Goal: Task Accomplishment & Management: Complete application form

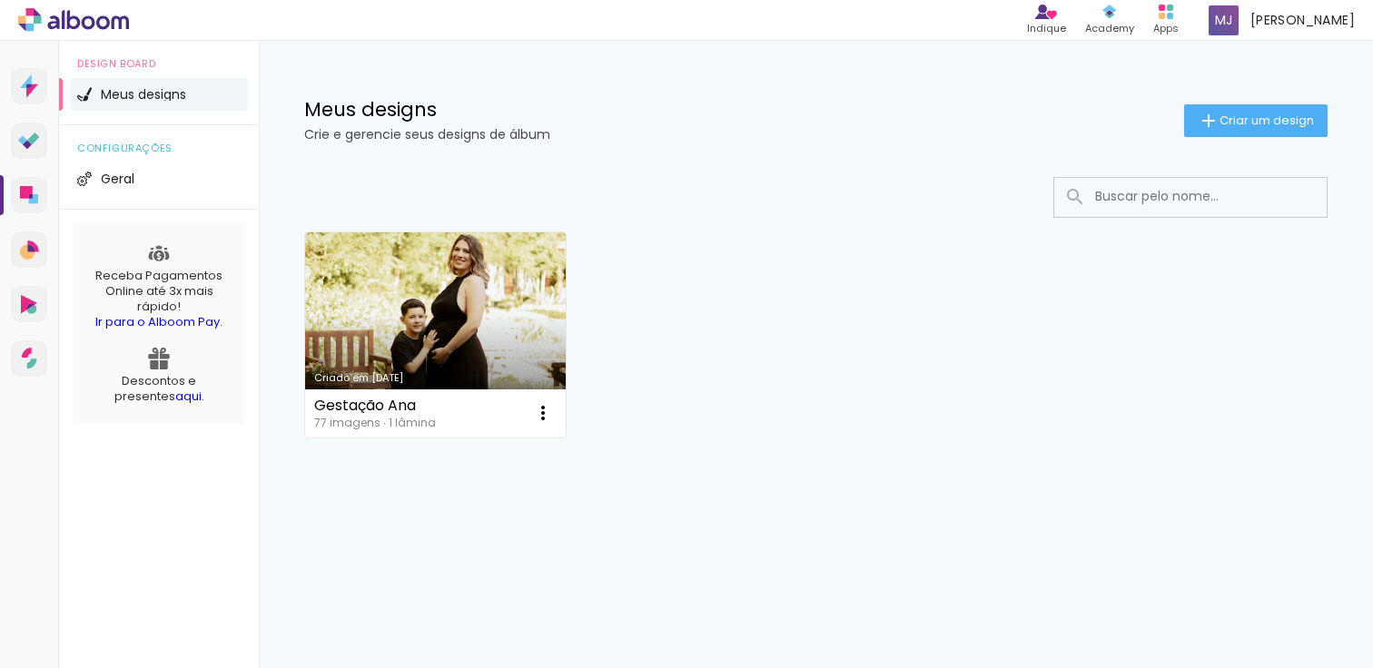
click at [707, 226] on div "Criado em [DATE] Gestação Ana 77 imagens ∙ 1 lâmina Abrir Fazer uma cópia Exclu…" at bounding box center [816, 334] width 1040 height 222
click at [150, 190] on li "Geral" at bounding box center [159, 179] width 178 height 33
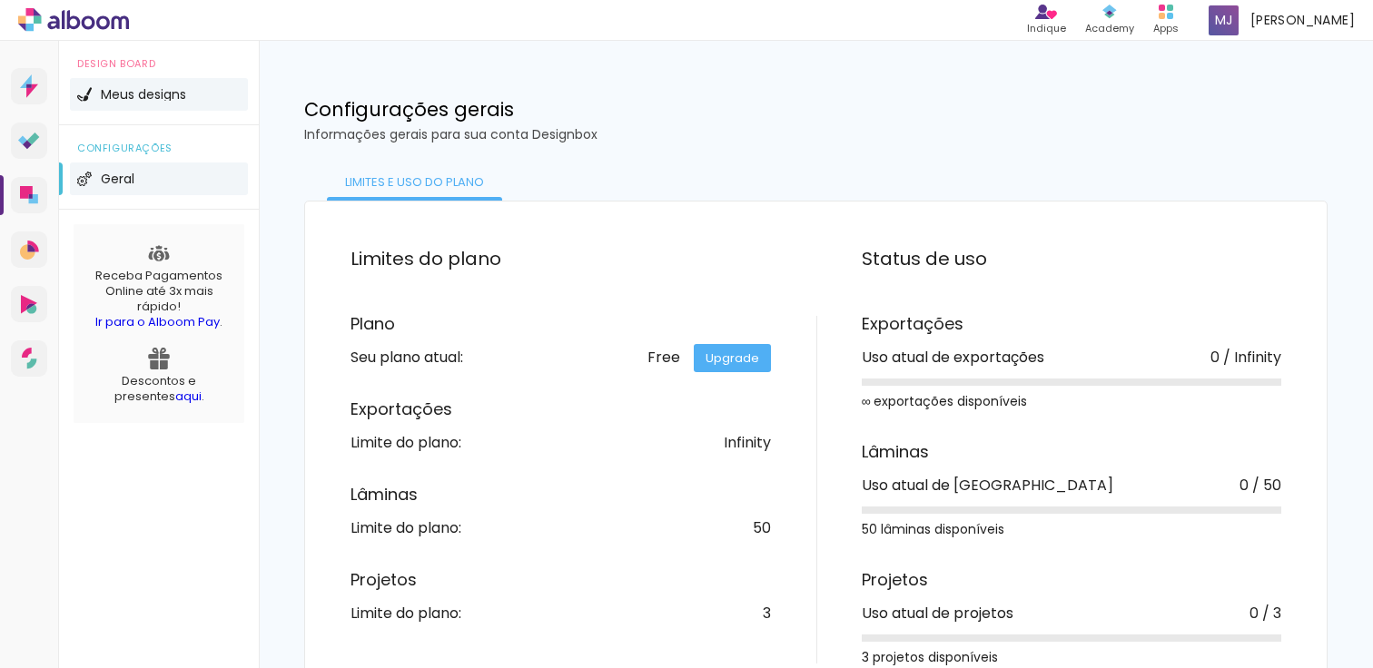
click at [169, 105] on li "Meus designs" at bounding box center [159, 94] width 178 height 33
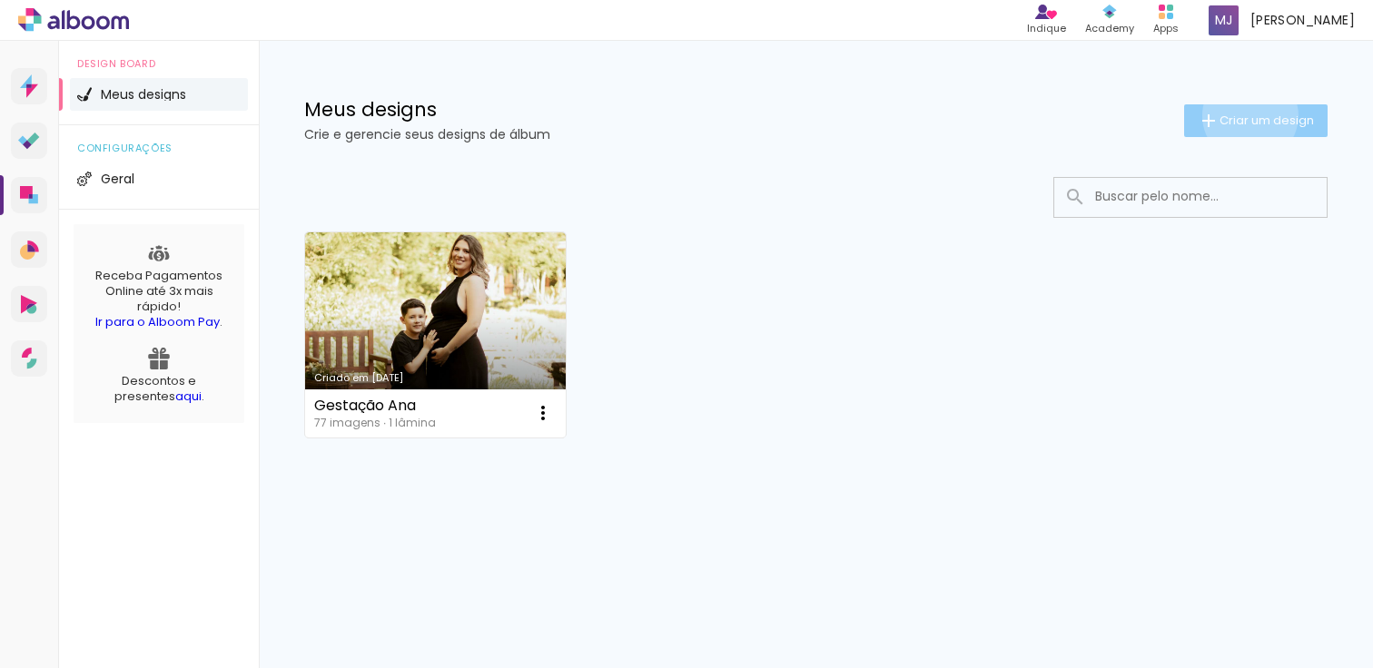
click at [1247, 115] on span "Criar um design" at bounding box center [1266, 120] width 94 height 12
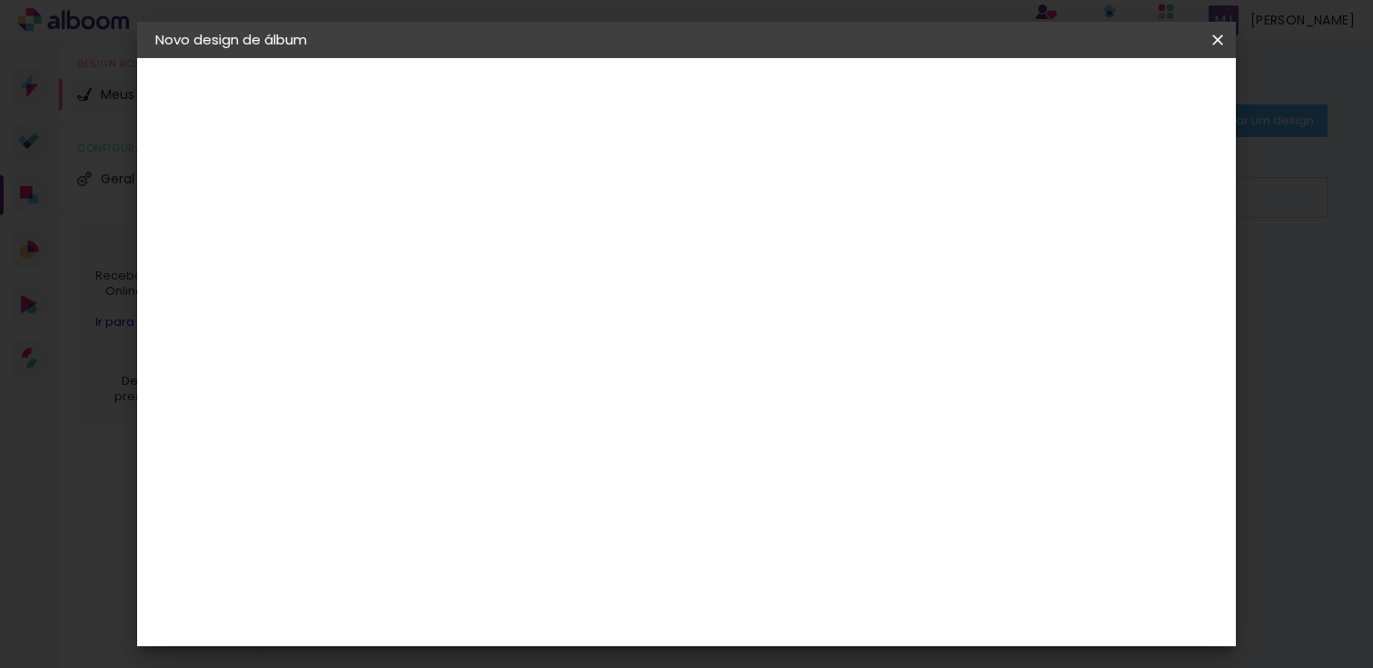
click at [227, 182] on div "2. Especificações" at bounding box center [254, 186] width 199 height 22
click at [235, 135] on iron-pages "Preenchendo título..." at bounding box center [254, 134] width 199 height 36
click at [452, 255] on input at bounding box center [452, 244] width 0 height 28
type input "[PERSON_NAME]"
type paper-input "[PERSON_NAME]"
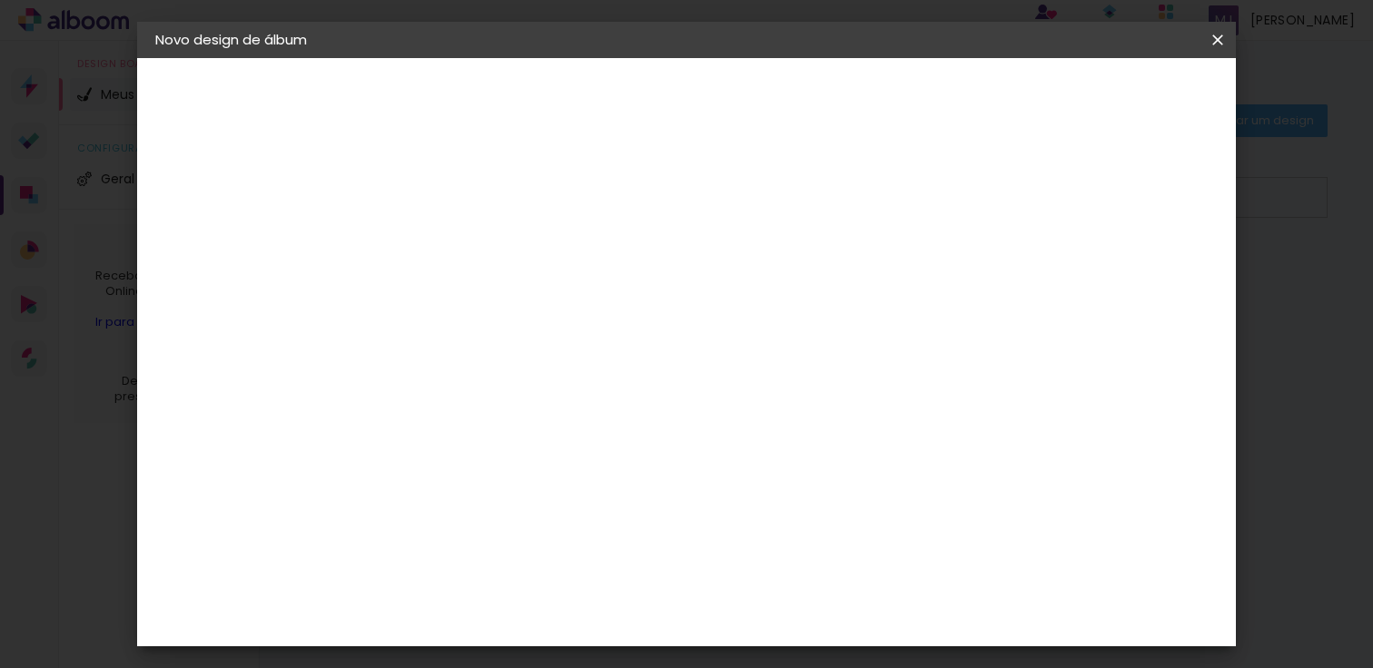
click at [0, 0] on slot "Avançar" at bounding box center [0, 0] width 0 height 0
click at [311, 215] on iron-pages "Fornecedor Escolhendo fornecedor..." at bounding box center [254, 224] width 199 height 36
click at [466, 332] on paper-input-container at bounding box center [498, 346] width 196 height 41
type input "go"
type paper-input "go"
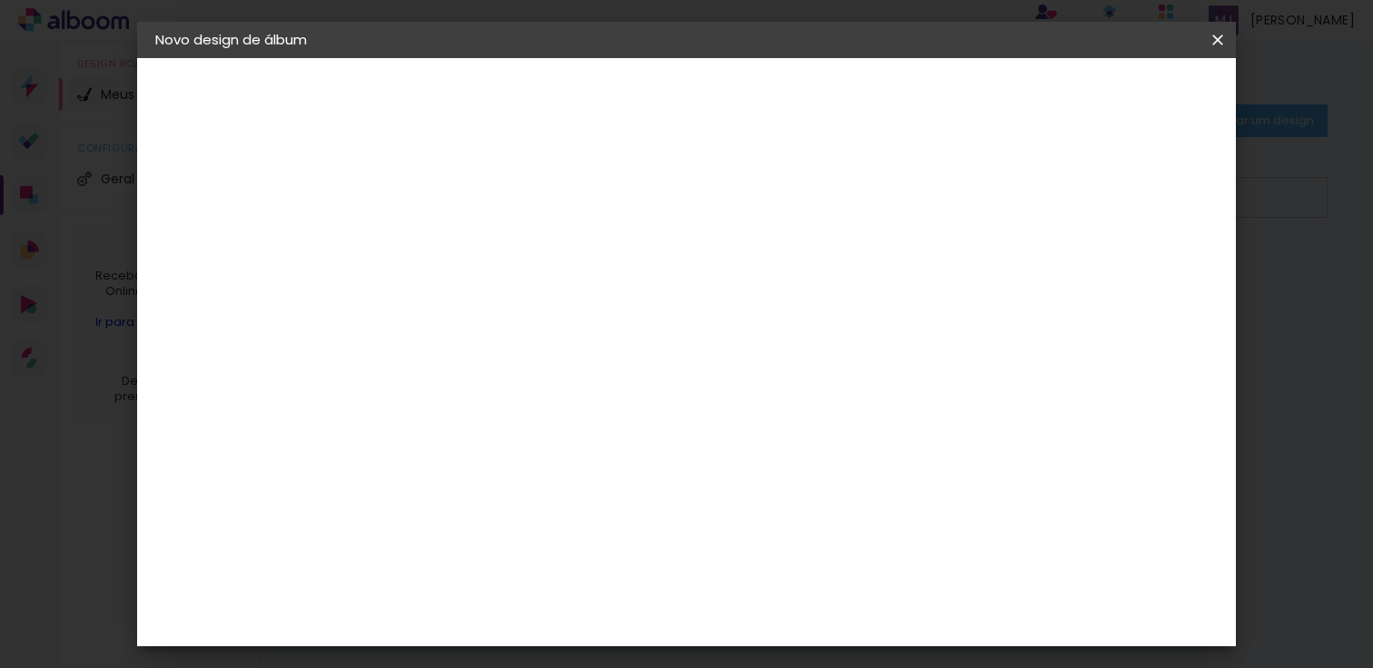
click at [482, 416] on div "Go image" at bounding box center [462, 414] width 44 height 29
click at [744, 275] on paper-item "Tamanho Livre" at bounding box center [663, 276] width 162 height 40
click at [485, 402] on div "Go image" at bounding box center [462, 414] width 44 height 29
click at [0, 0] on slot "Avançar" at bounding box center [0, 0] width 0 height 0
click at [551, 315] on paper-input-container "Linha" at bounding box center [498, 317] width 105 height 46
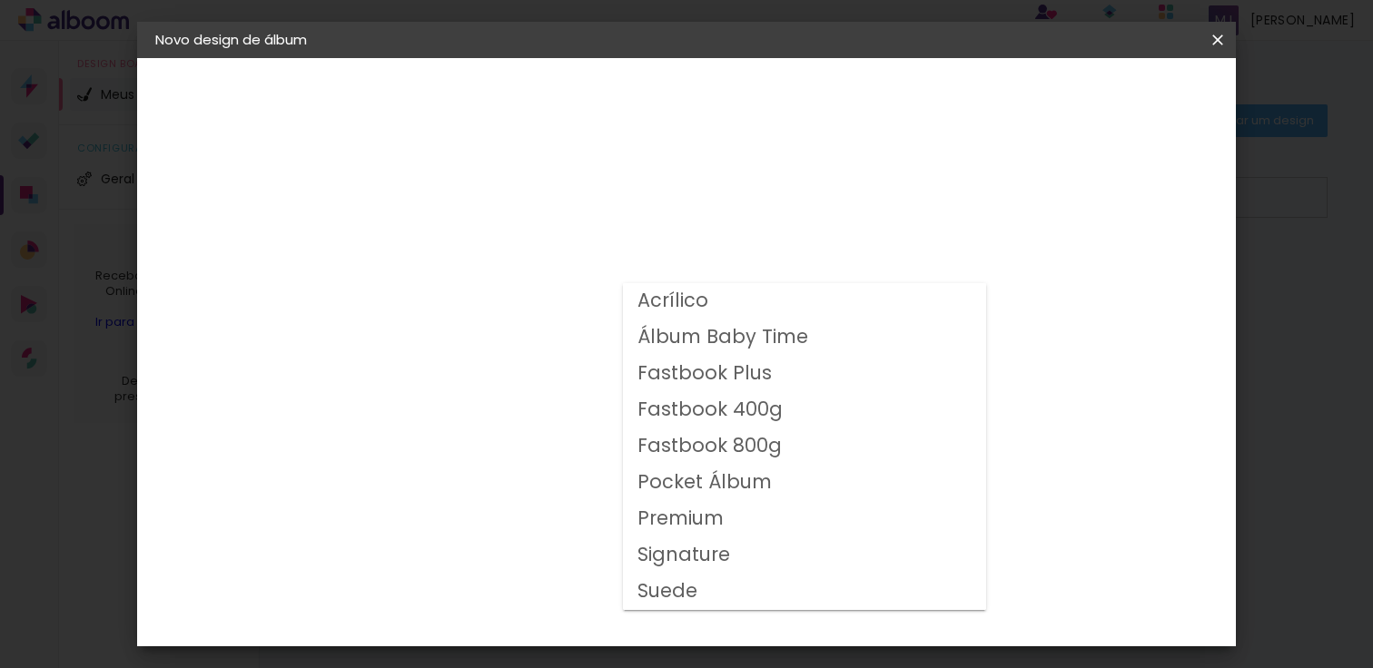
click at [0, 0] on slot "Fastbook 400g" at bounding box center [0, 0] width 0 height 0
type input "Fastbook 400g"
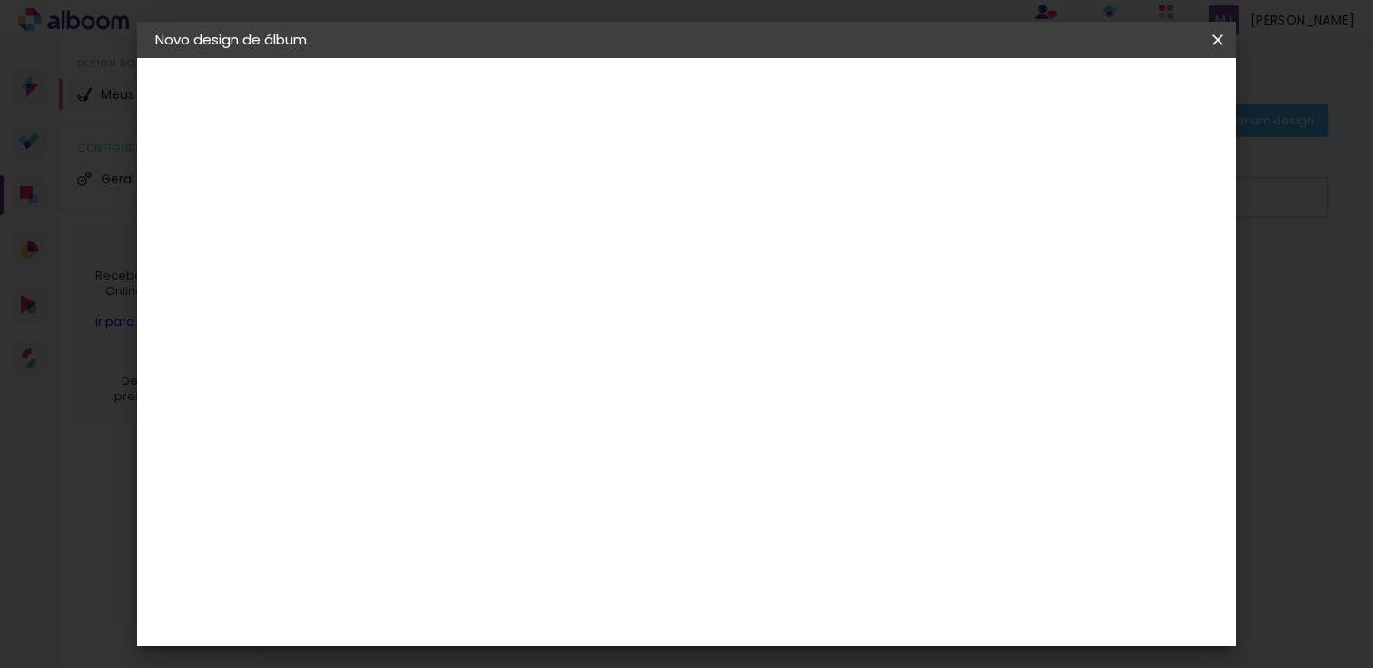
click at [1223, 37] on iron-icon at bounding box center [1218, 40] width 22 height 18
